Goal: Find contact information: Find contact information

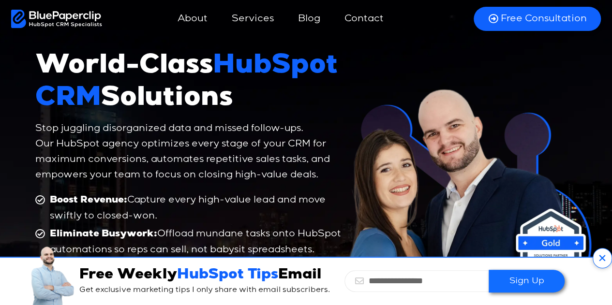
click at [603, 259] on icon at bounding box center [602, 258] width 19 height 20
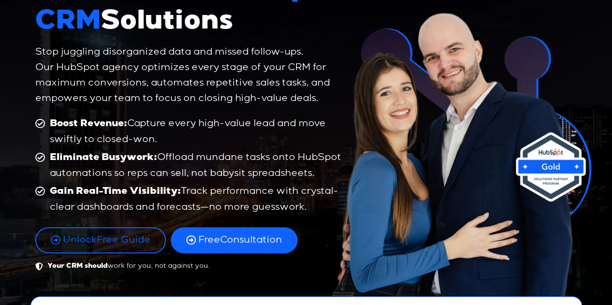
scroll to position [97, 0]
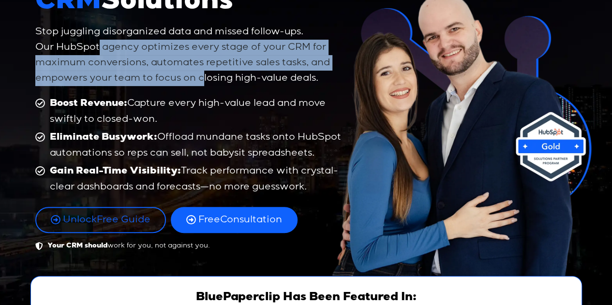
drag, startPoint x: 99, startPoint y: 43, endPoint x: 202, endPoint y: 89, distance: 112.9
click at [202, 89] on div "Stop juggling disorganized data and missed follow-ups. Our HubSpot agency optim…" at bounding box center [190, 60] width 310 height 72
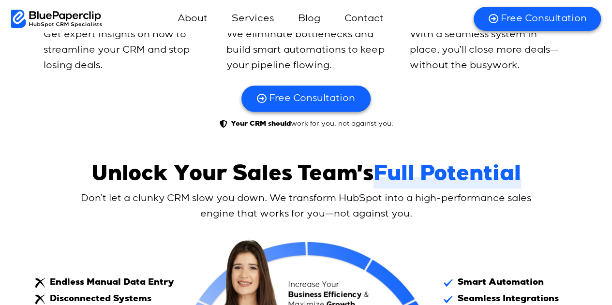
scroll to position [0, 0]
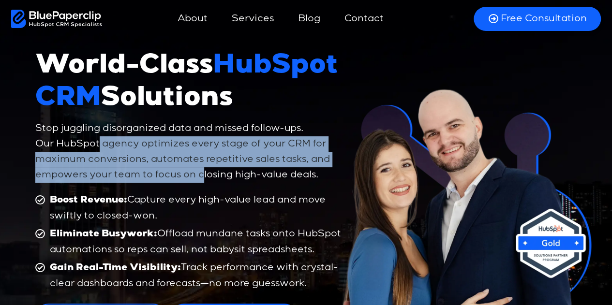
click at [198, 24] on link "About" at bounding box center [192, 18] width 49 height 23
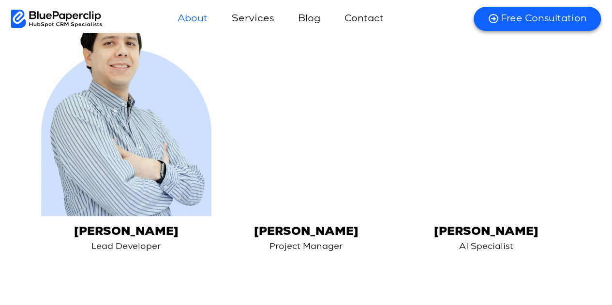
scroll to position [1984, 0]
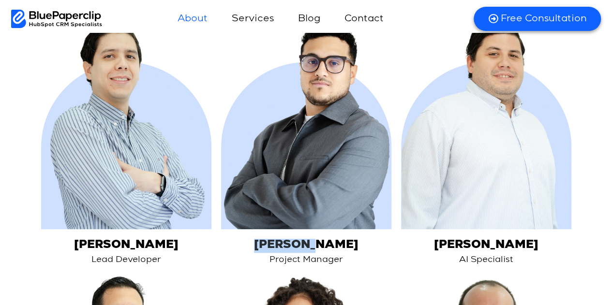
drag, startPoint x: 304, startPoint y: 221, endPoint x: 262, endPoint y: 221, distance: 42.6
click at [262, 239] on h3 "Mauricio Bernal" at bounding box center [306, 246] width 170 height 14
copy h3 "Mauricio"
click at [359, 248] on div "Cristobal Valero Vernet Chief Executive Officer Veronica Lugli Co-Founder & Sof…" at bounding box center [306, 261] width 542 height 1047
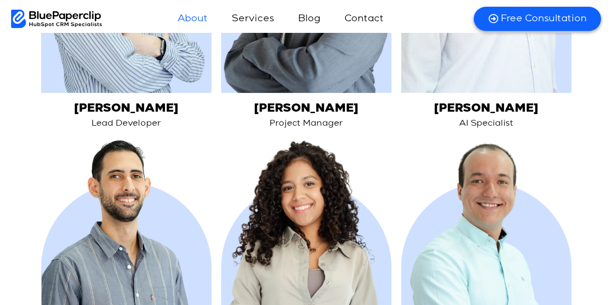
scroll to position [2226, 0]
